Goal: Task Accomplishment & Management: Manage account settings

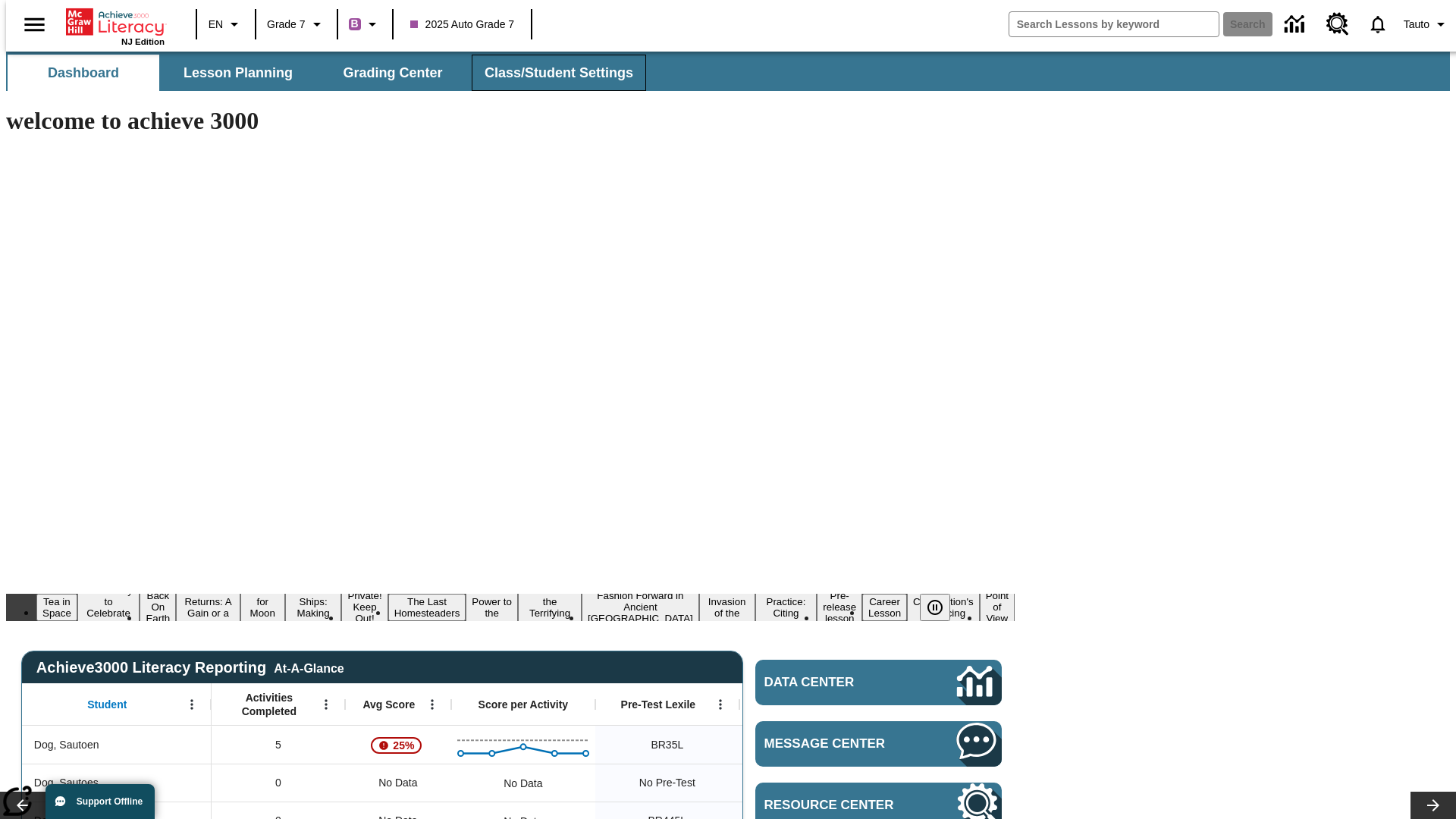
click at [550, 73] on span "Class/Student Settings" at bounding box center [559, 73] width 149 height 18
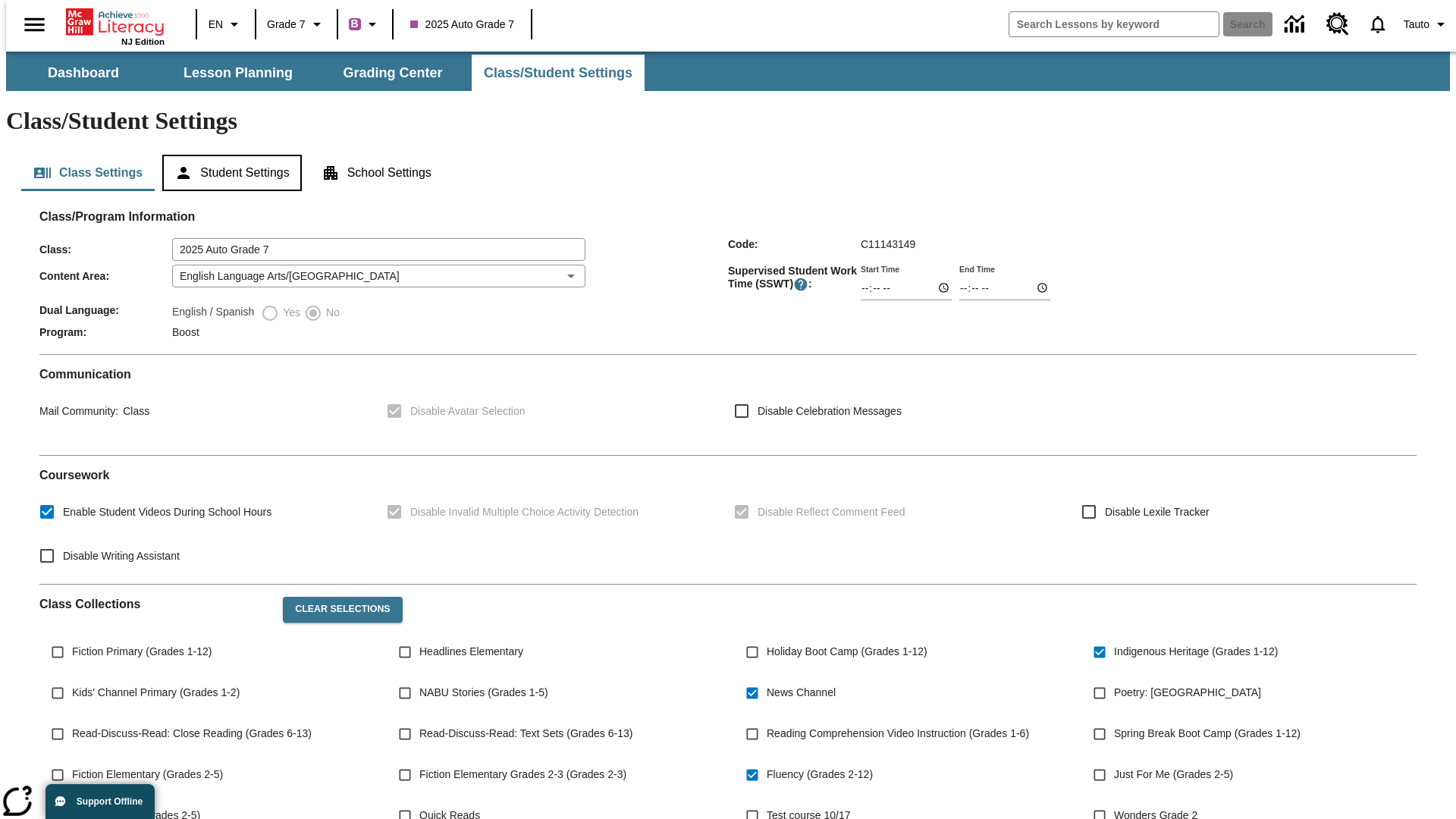
click at [229, 155] on button "Student Settings" at bounding box center [231, 172] width 138 height 37
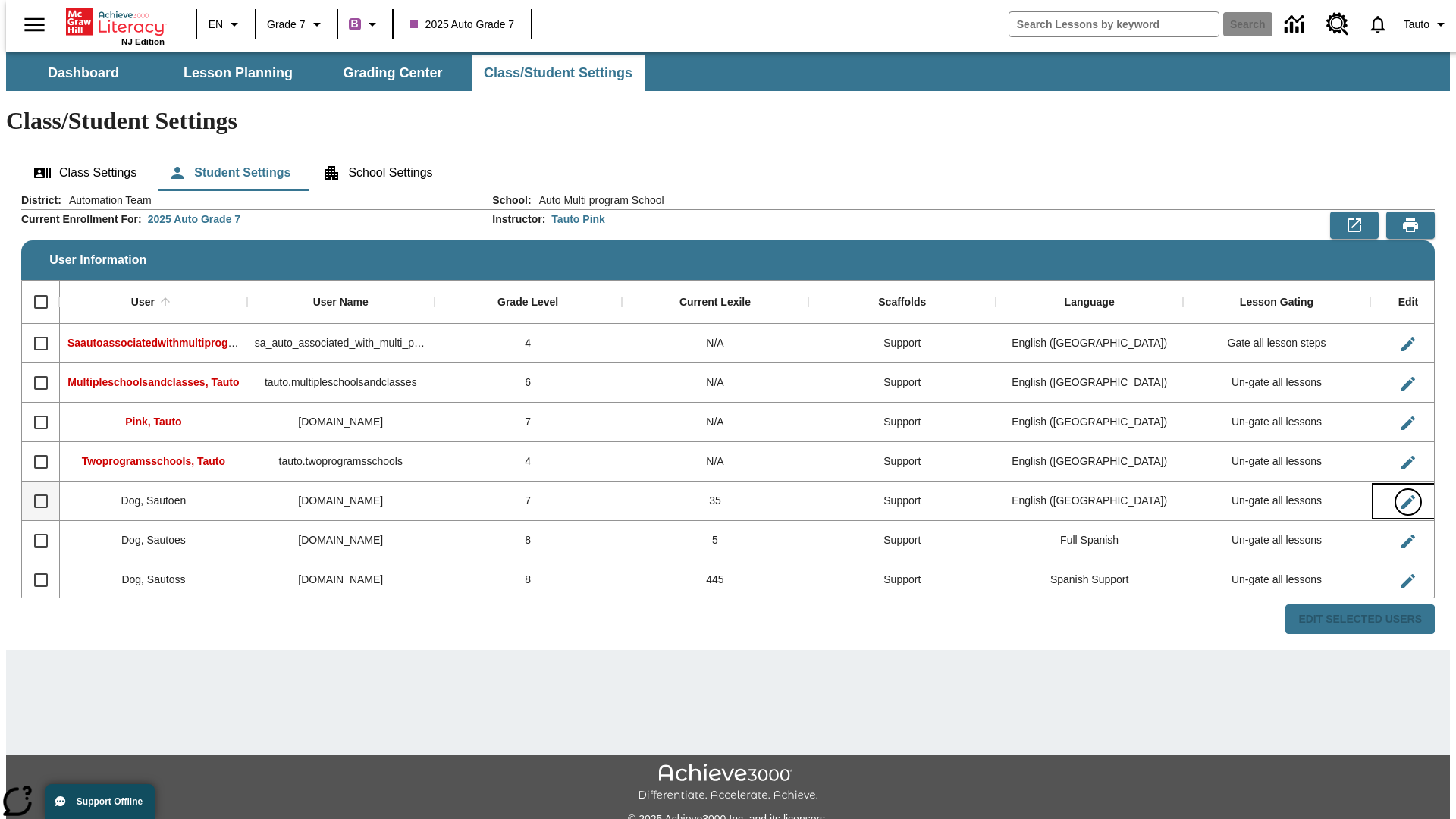
click at [1402, 495] on icon "Edit User" at bounding box center [1408, 502] width 14 height 14
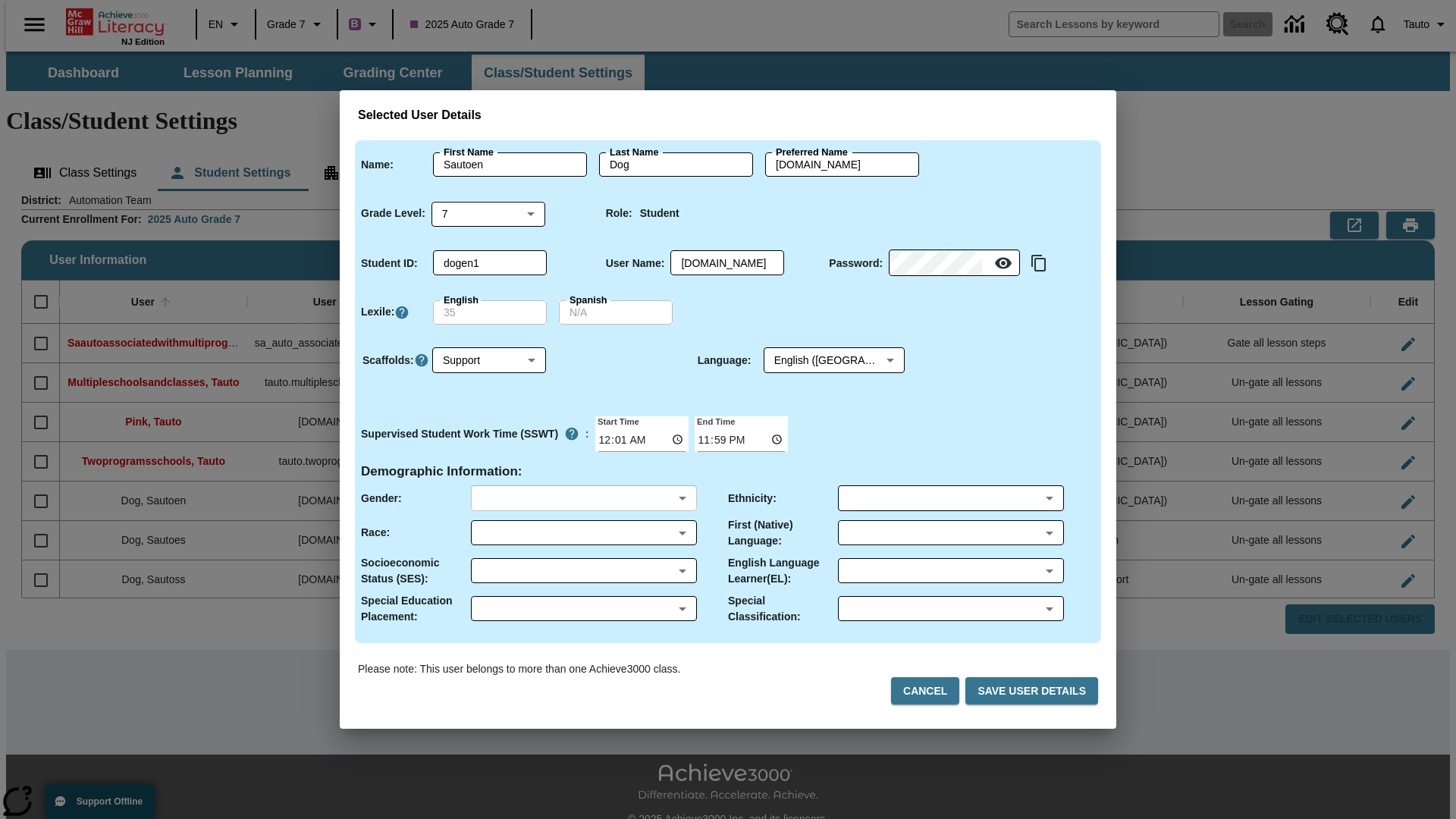
click at [584, 499] on body "Skip to main content NJ Edition EN Grade 7 B 2025 Auto Grade 7 Search 0 Tauto D…" at bounding box center [728, 452] width 1444 height 801
click at [584, 533] on body "Skip to main content NJ Edition EN Grade 7 B 2025 Auto Grade 7 Search 0 Tauto D…" at bounding box center [728, 452] width 1444 height 801
click at [584, 571] on body "Skip to main content NJ Edition EN Grade 7 B 2025 Auto Grade 7 Search 0 Tauto D…" at bounding box center [728, 452] width 1444 height 801
click at [584, 608] on body "Skip to main content NJ Edition EN Grade 7 B 2025 Auto Grade 7 Search 0 Tauto D…" at bounding box center [728, 452] width 1444 height 801
click at [951, 499] on body "Skip to main content NJ Edition EN Grade 7 B 2025 Auto Grade 7 Search 0 Tauto D…" at bounding box center [728, 452] width 1444 height 801
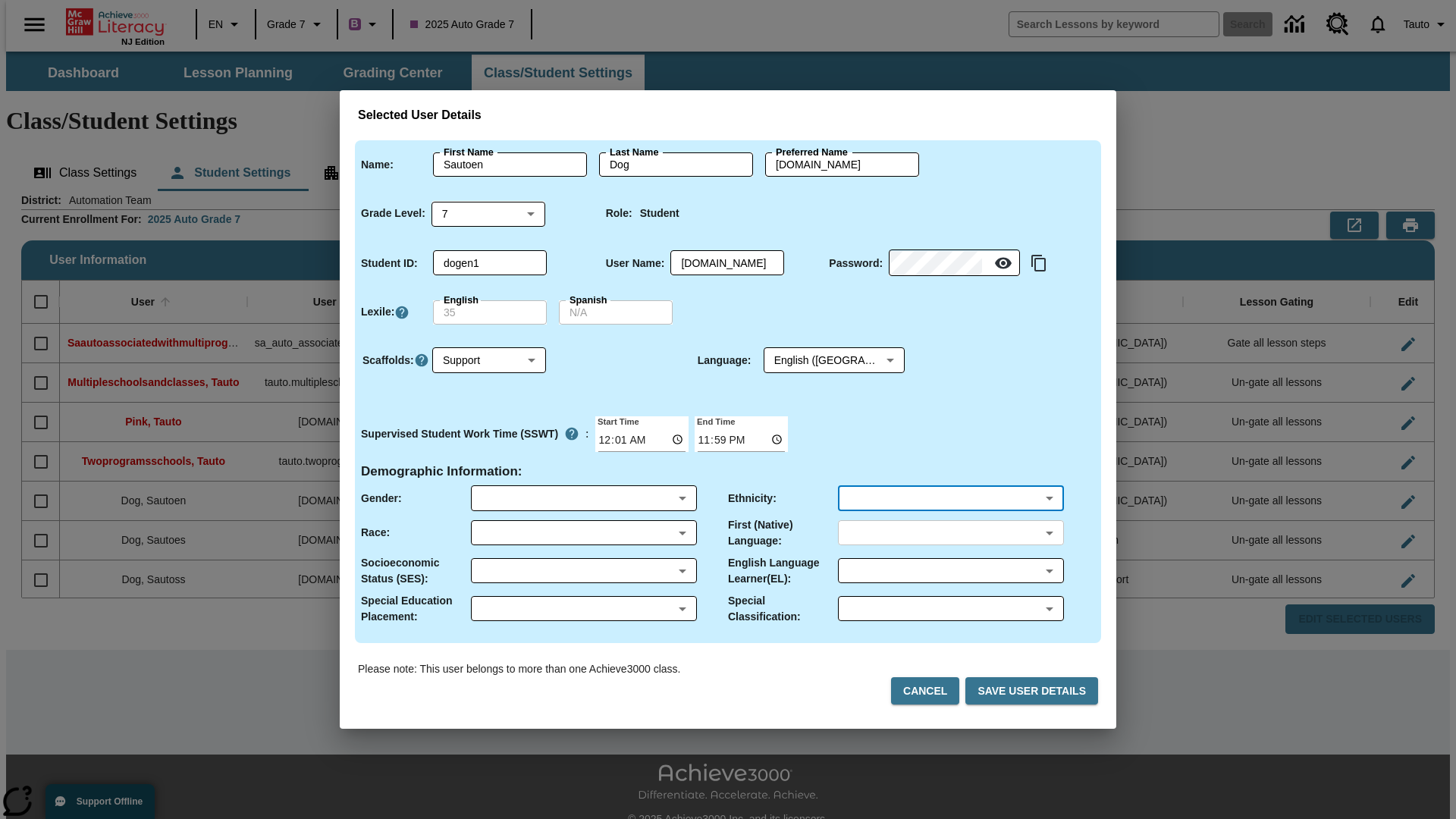
click at [951, 533] on body "Skip to main content NJ Edition EN Grade 7 B 2025 Auto Grade 7 Search 0 Tauto D…" at bounding box center [728, 452] width 1444 height 801
click at [951, 571] on body "Skip to main content NJ Edition EN Grade 7 B 2025 Auto Grade 7 Search 0 Tauto D…" at bounding box center [728, 452] width 1444 height 801
click at [951, 608] on body "Skip to main content NJ Edition EN Grade 7 B 2025 Auto Grade 7 Search 0 Tauto D…" at bounding box center [728, 452] width 1444 height 801
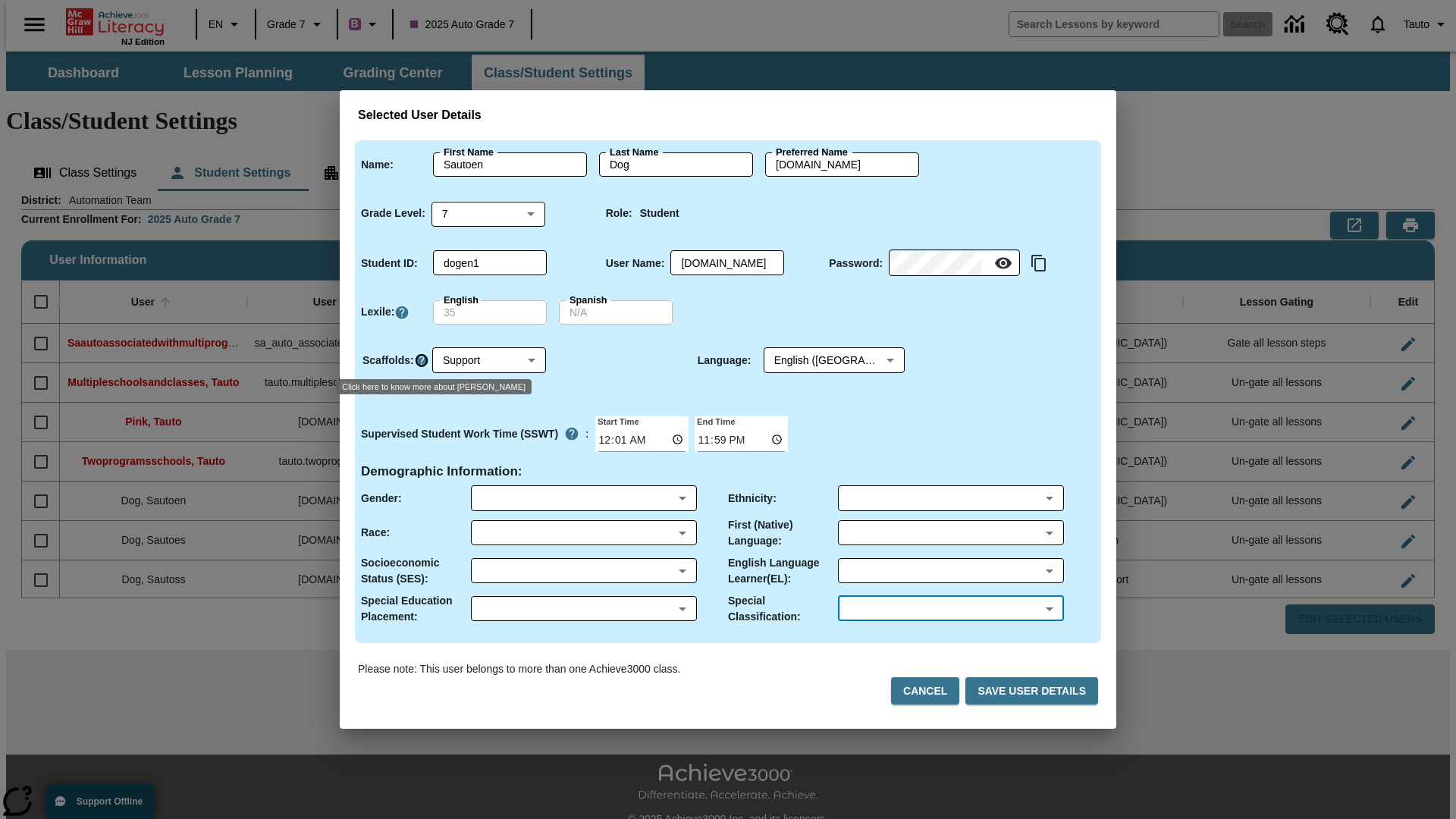
click at [421, 360] on icon "Click here to know more about Scaffolds" at bounding box center [422, 360] width 15 height 15
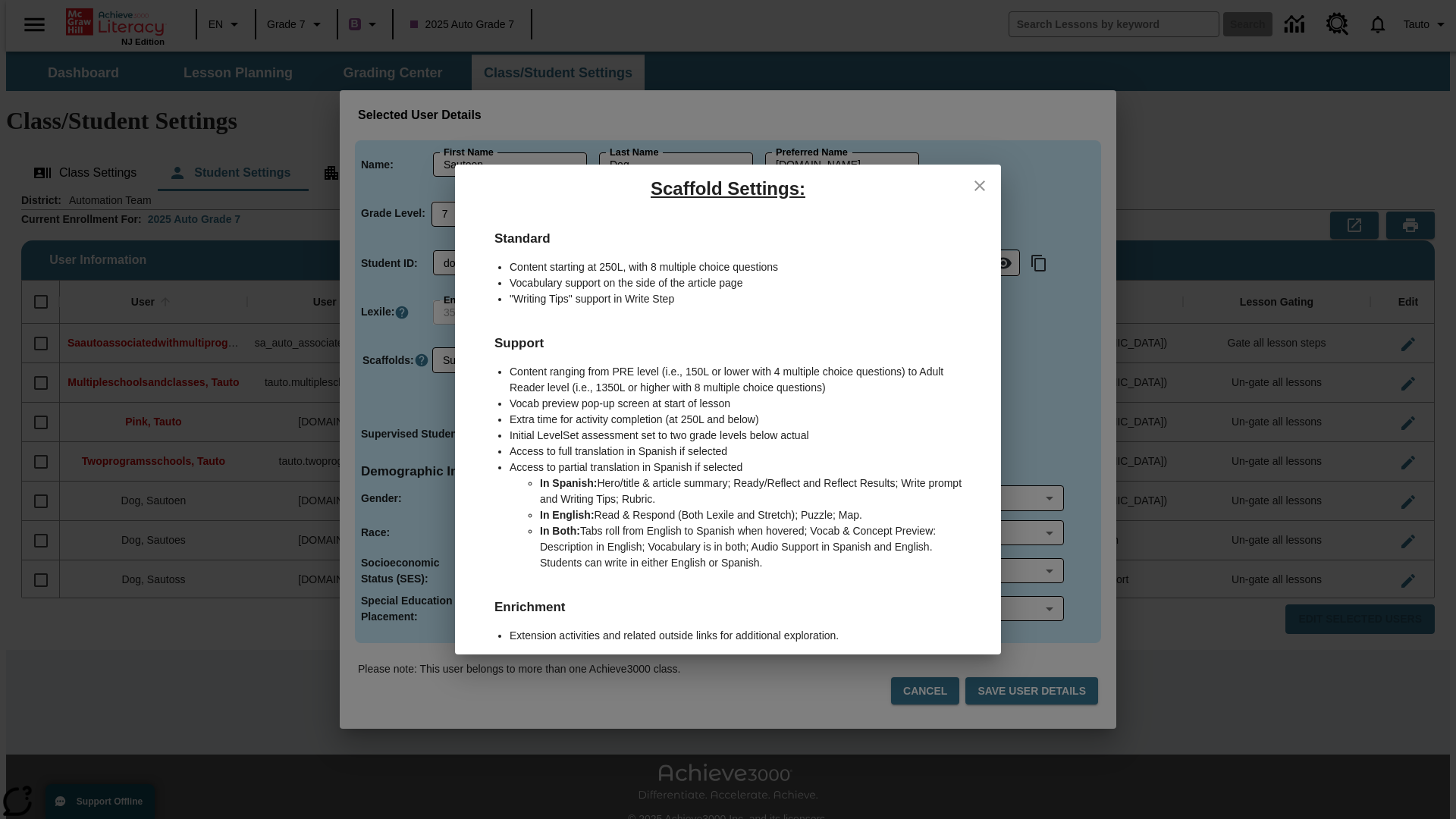
click at [980, 185] on icon "close" at bounding box center [979, 186] width 11 height 11
